Goal: Information Seeking & Learning: Learn about a topic

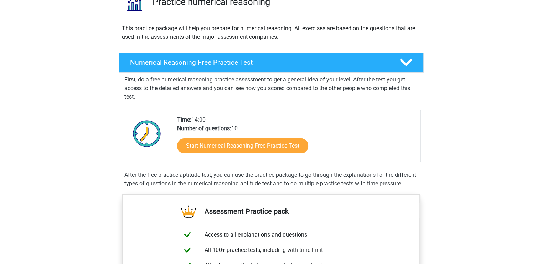
scroll to position [65, 0]
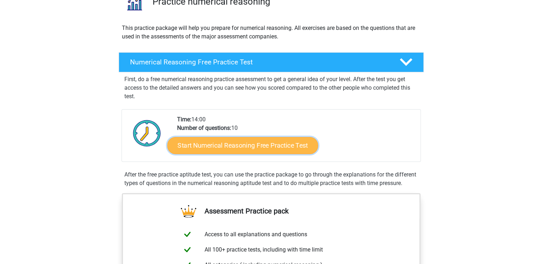
click at [280, 152] on link "Start Numerical Reasoning Free Practice Test" at bounding box center [242, 145] width 151 height 17
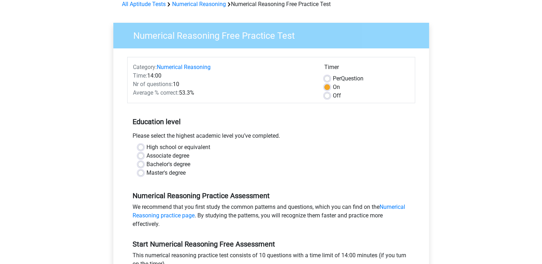
scroll to position [43, 0]
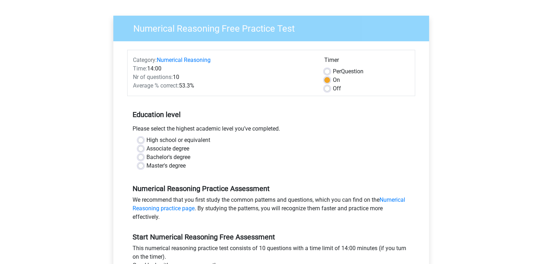
click at [146, 139] on label "High school or equivalent" at bounding box center [178, 140] width 64 height 9
click at [141, 139] on input "High school or equivalent" at bounding box center [141, 139] width 6 height 7
radio input "true"
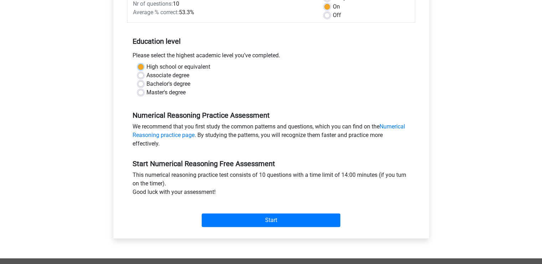
scroll to position [122, 0]
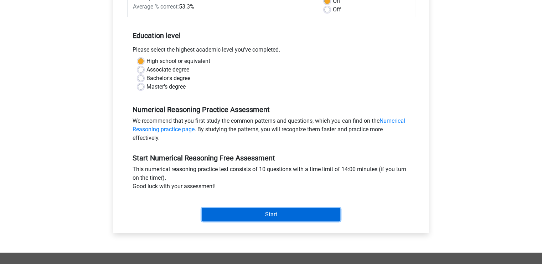
click at [277, 209] on input "Start" at bounding box center [271, 215] width 139 height 14
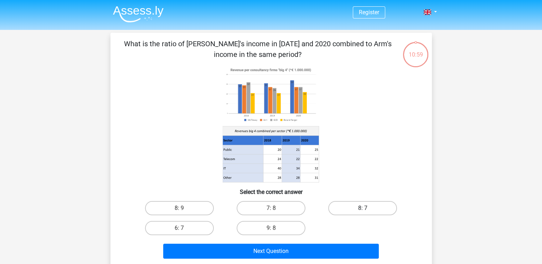
click at [342, 210] on label "8: 7" at bounding box center [362, 208] width 69 height 14
click at [363, 210] on input "8: 7" at bounding box center [365, 210] width 5 height 5
radio input "true"
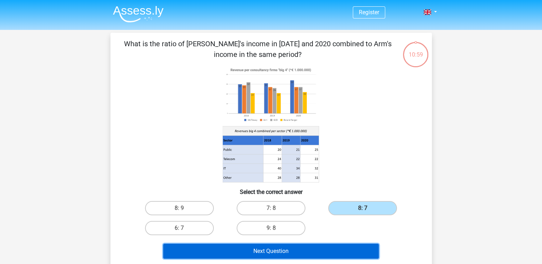
click at [302, 247] on button "Next Question" at bounding box center [270, 251] width 215 height 15
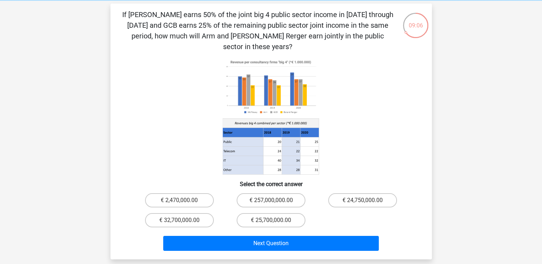
scroll to position [30, 0]
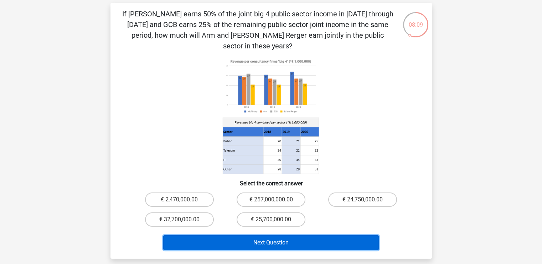
click at [299, 235] on button "Next Question" at bounding box center [270, 242] width 215 height 15
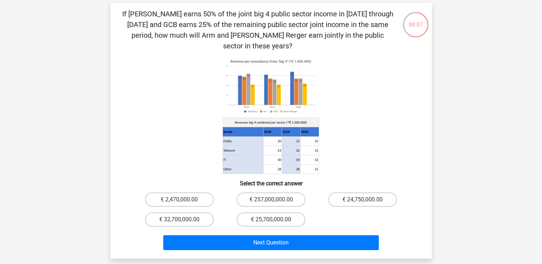
click at [446, 191] on div "Register Nederlands English" at bounding box center [271, 217] width 542 height 494
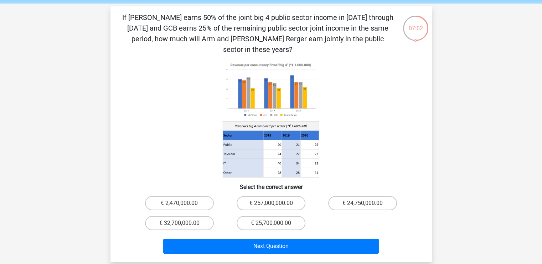
scroll to position [26, 0]
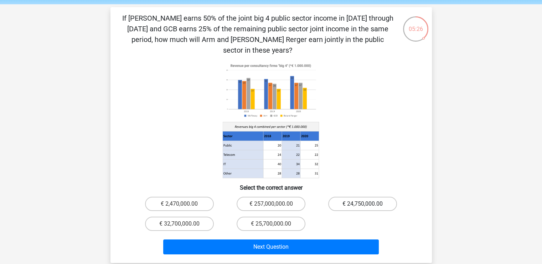
click at [349, 197] on label "€ 24,750,000.00" at bounding box center [362, 204] width 69 height 14
click at [363, 204] on input "€ 24,750,000.00" at bounding box center [365, 206] width 5 height 5
radio input "true"
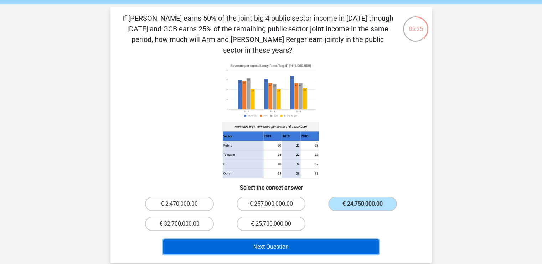
click at [318, 240] on button "Next Question" at bounding box center [270, 247] width 215 height 15
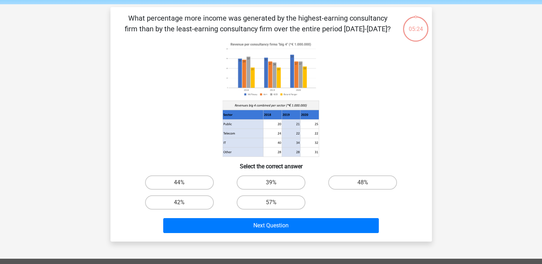
scroll to position [33, 0]
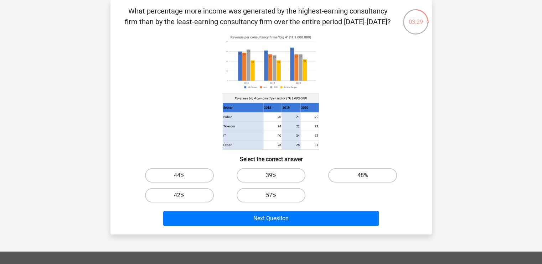
click at [204, 200] on label "42%" at bounding box center [179, 195] width 69 height 14
click at [184, 200] on input "42%" at bounding box center [181, 198] width 5 height 5
radio input "true"
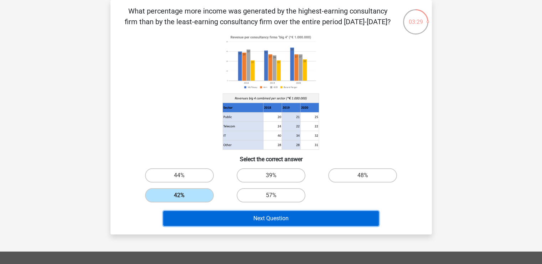
click at [237, 221] on button "Next Question" at bounding box center [270, 218] width 215 height 15
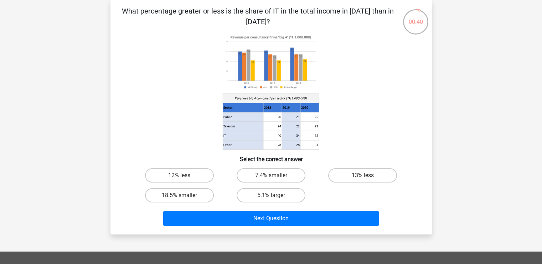
scroll to position [0, 0]
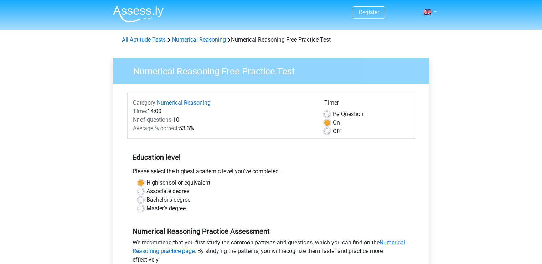
scroll to position [122, 0]
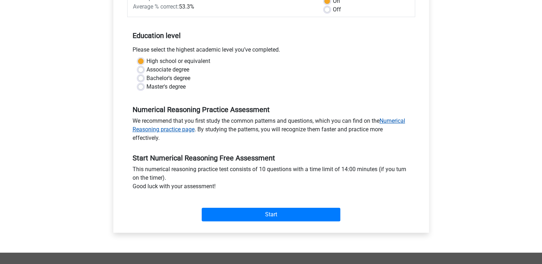
click at [393, 119] on link "Numerical Reasoning practice page" at bounding box center [268, 125] width 272 height 15
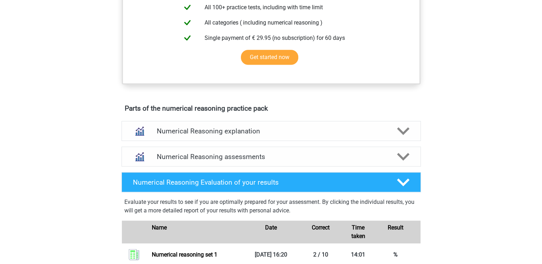
scroll to position [309, 0]
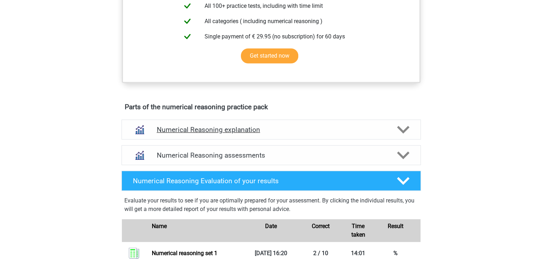
click at [335, 134] on h4 "Numerical Reasoning explanation" at bounding box center [271, 130] width 229 height 8
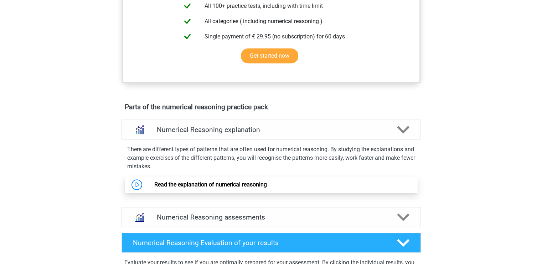
click at [267, 188] on link "Read the explanation of numerical reasoning" at bounding box center [210, 184] width 113 height 7
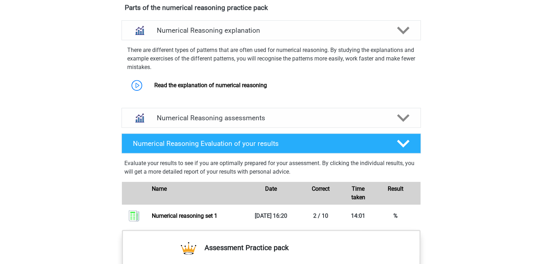
scroll to position [409, 0]
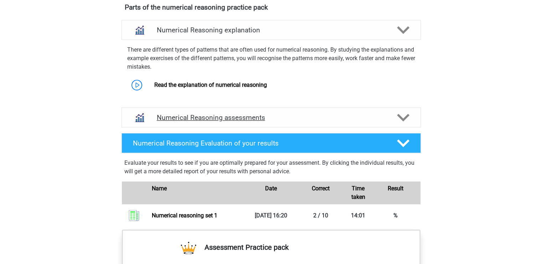
click at [280, 122] on h4 "Numerical Reasoning assessments" at bounding box center [271, 118] width 229 height 8
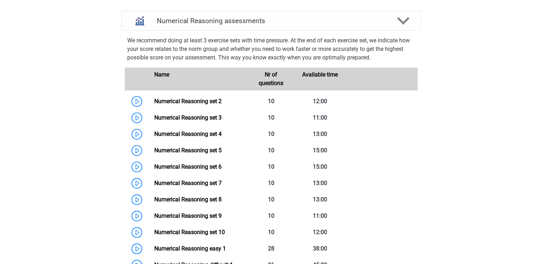
scroll to position [510, 0]
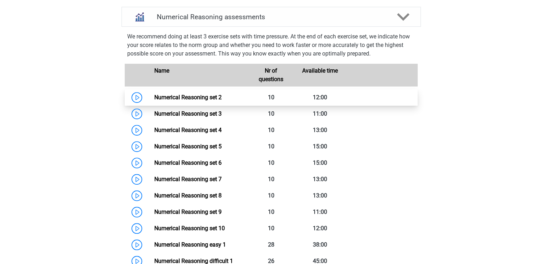
click at [208, 101] on link "Numerical Reasoning set 2" at bounding box center [187, 97] width 67 height 7
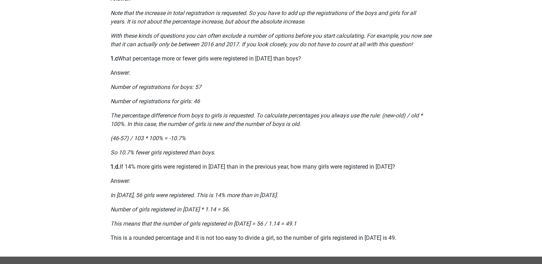
scroll to position [422, 0]
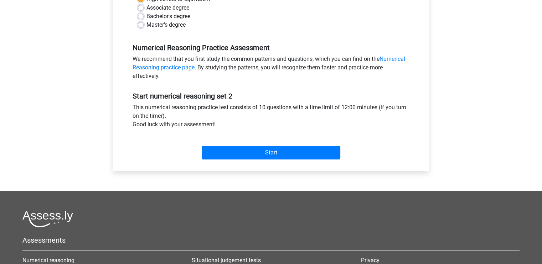
scroll to position [181, 0]
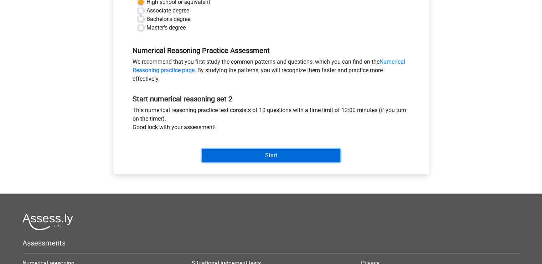
click at [282, 151] on input "Start" at bounding box center [271, 156] width 139 height 14
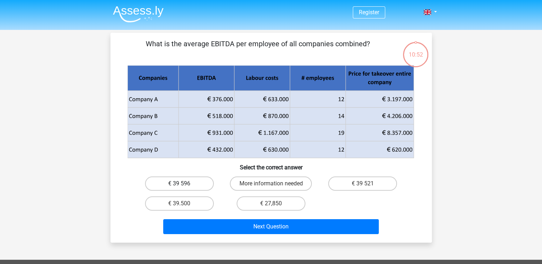
click at [189, 182] on label "€ 39 596" at bounding box center [179, 184] width 69 height 14
click at [184, 184] on input "€ 39 596" at bounding box center [181, 186] width 5 height 5
radio input "true"
click at [247, 236] on div "Next Question" at bounding box center [271, 228] width 275 height 18
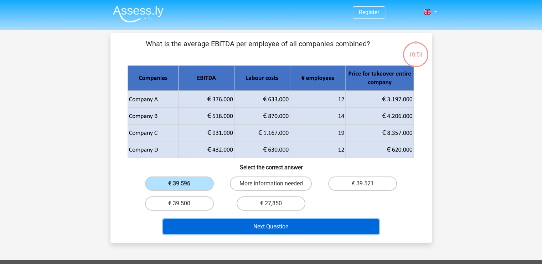
click at [246, 233] on button "Next Question" at bounding box center [270, 226] width 215 height 15
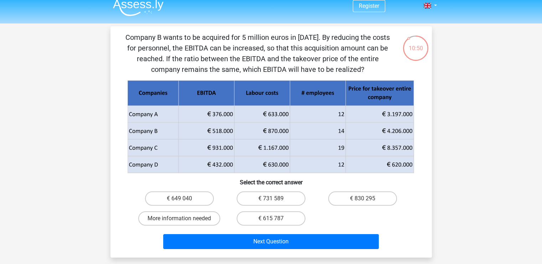
scroll to position [5, 0]
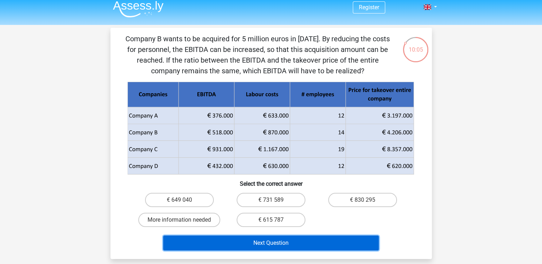
click at [337, 241] on button "Next Question" at bounding box center [270, 243] width 215 height 15
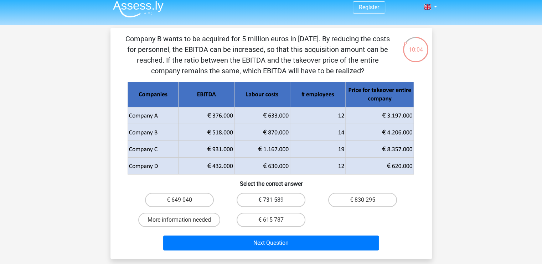
click at [241, 200] on label "€ 731 589" at bounding box center [270, 200] width 69 height 14
click at [271, 200] on input "€ 731 589" at bounding box center [273, 202] width 5 height 5
radio input "true"
click at [207, 223] on label "More information needed" at bounding box center [179, 220] width 82 height 14
click at [184, 223] on input "More information needed" at bounding box center [181, 222] width 5 height 5
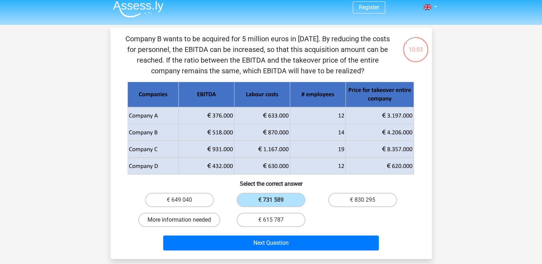
radio input "true"
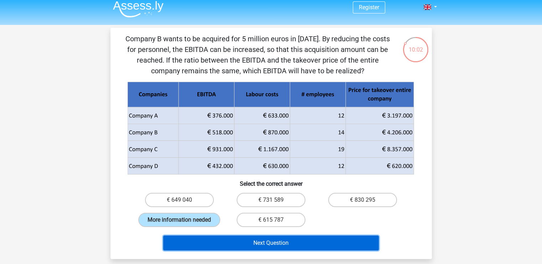
click at [229, 240] on button "Next Question" at bounding box center [270, 243] width 215 height 15
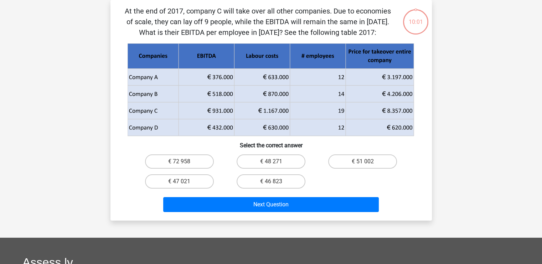
scroll to position [0, 0]
